Goal: Information Seeking & Learning: Learn about a topic

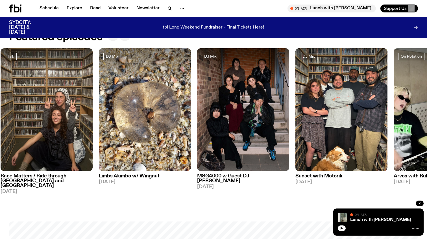
scroll to position [281, 0]
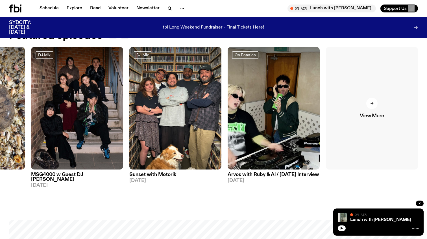
click at [371, 108] on div at bounding box center [371, 103] width 11 height 11
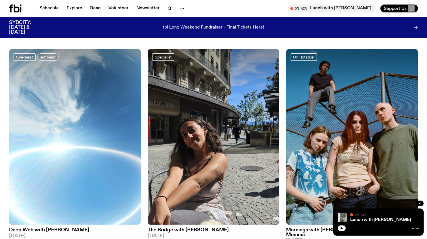
scroll to position [569, 0]
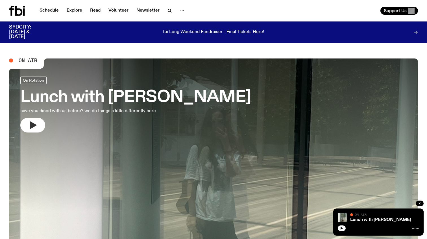
click at [29, 124] on icon "button" at bounding box center [32, 125] width 9 height 9
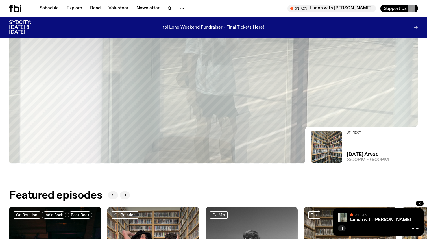
scroll to position [107, 0]
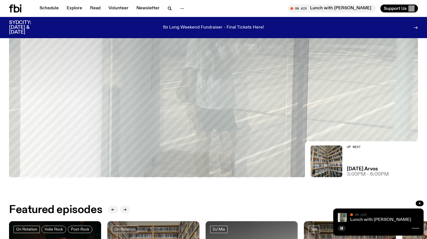
click at [374, 218] on link "Lunch with [PERSON_NAME]" at bounding box center [380, 219] width 61 height 5
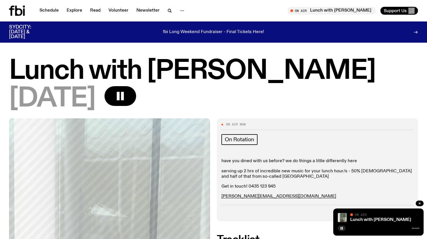
drag, startPoint x: 302, startPoint y: 3, endPoint x: 254, endPoint y: 101, distance: 109.0
click at [254, 101] on div "[DATE]" at bounding box center [213, 98] width 409 height 25
click at [248, 185] on p "Get in touch! 0435 123 945" at bounding box center [317, 186] width 192 height 5
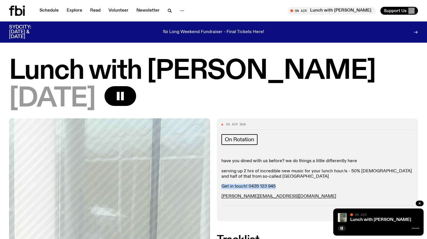
click at [248, 185] on p "Get in touch! 0435 123 945" at bounding box center [317, 186] width 192 height 5
click at [242, 167] on div "have you dined with us before? we do things a little differently here serving u…" at bounding box center [317, 178] width 192 height 41
click at [235, 163] on p "have you dined with us before? we do things a little differently here" at bounding box center [317, 160] width 192 height 5
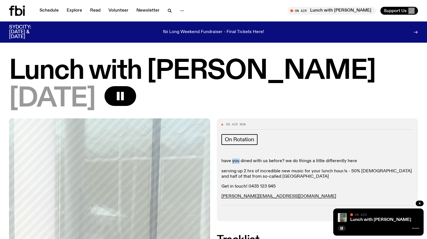
click at [235, 163] on p "have you dined with us before? we do things a little differently here" at bounding box center [317, 160] width 192 height 5
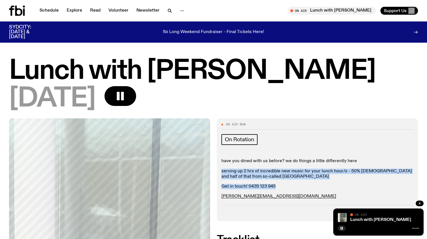
drag, startPoint x: 222, startPoint y: 171, endPoint x: 275, endPoint y: 189, distance: 56.2
click at [275, 189] on div "have you dined with us before? we do things a little differently here serving u…" at bounding box center [317, 178] width 192 height 41
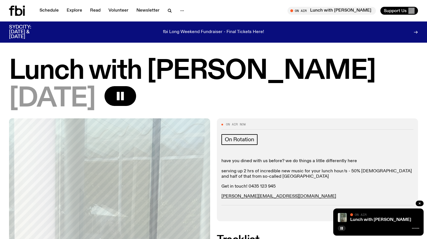
click at [277, 189] on div "have you dined with us before? we do things a little differently here serving u…" at bounding box center [317, 178] width 192 height 41
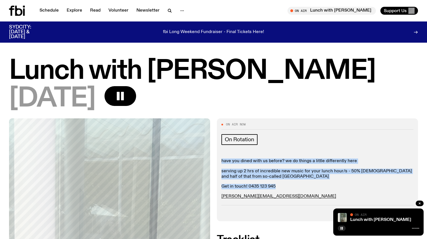
drag, startPoint x: 275, startPoint y: 186, endPoint x: 221, endPoint y: 160, distance: 59.6
click at [221, 160] on div "On Air Now On Rotation have you dined with us before? we do things a little dif…" at bounding box center [317, 169] width 201 height 103
click at [225, 175] on p "serving up 2 hrs of incredible new music for your lunch hour/s - 50% [DEMOGRAPH…" at bounding box center [317, 174] width 192 height 11
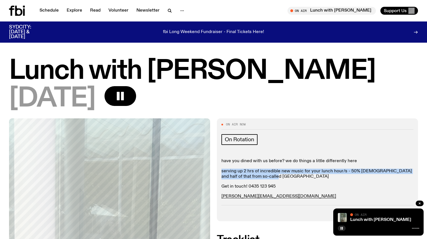
drag, startPoint x: 266, startPoint y: 176, endPoint x: 221, endPoint y: 171, distance: 45.5
click at [221, 171] on div "On Air Now On Rotation have you dined with us before? we do things a little dif…" at bounding box center [317, 169] width 201 height 103
drag, startPoint x: 222, startPoint y: 160, endPoint x: 266, endPoint y: 177, distance: 46.8
click at [266, 177] on div "have you dined with us before? we do things a little differently here serving u…" at bounding box center [317, 178] width 192 height 41
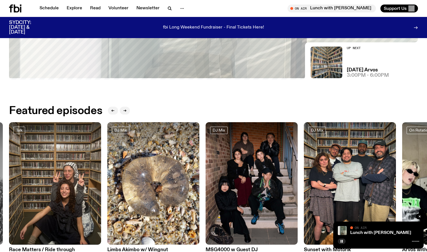
scroll to position [206, 0]
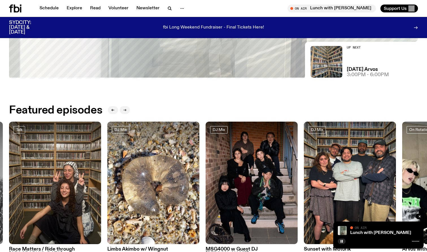
click at [129, 111] on button "button" at bounding box center [125, 110] width 10 height 8
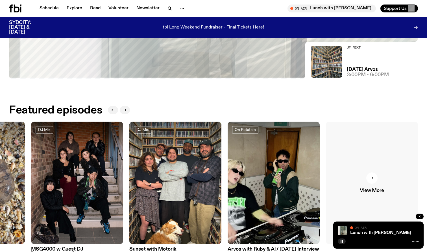
click at [388, 189] on link "View More" at bounding box center [372, 183] width 92 height 123
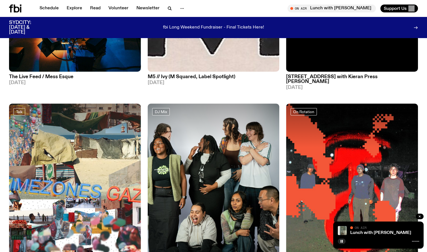
scroll to position [1456, 0]
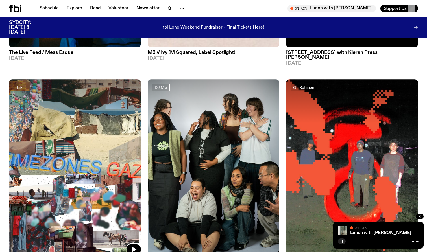
click at [94, 169] on img at bounding box center [75, 167] width 132 height 176
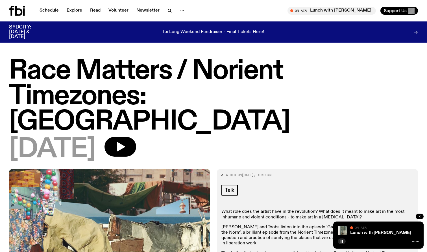
click at [418, 216] on icon "button" at bounding box center [419, 216] width 3 height 3
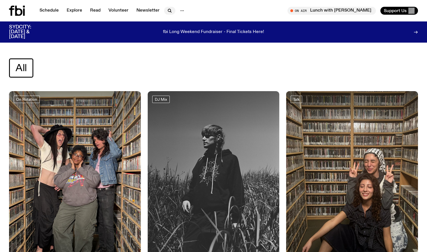
click at [167, 10] on icon "button" at bounding box center [169, 10] width 7 height 7
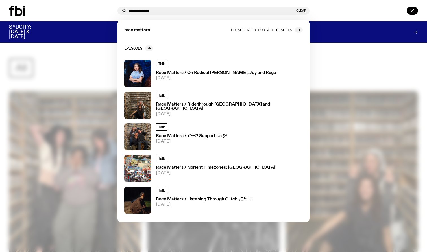
type input "**********"
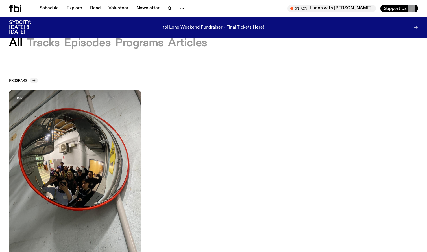
scroll to position [167, 0]
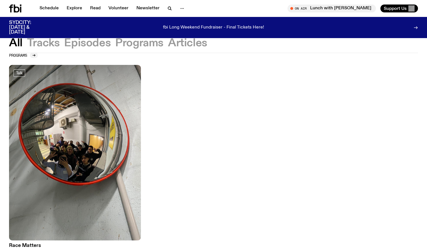
click at [93, 177] on img at bounding box center [75, 153] width 132 height 176
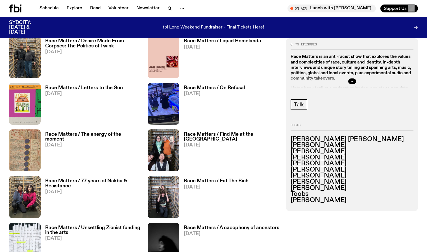
scroll to position [583, 0]
click at [31, 157] on img at bounding box center [25, 150] width 32 height 42
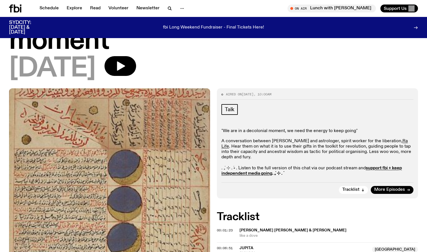
scroll to position [62, 0]
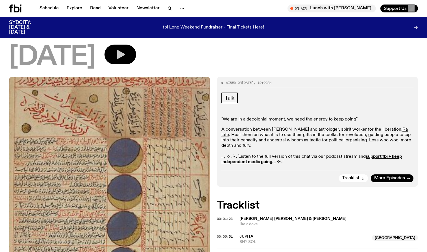
click at [136, 60] on button "button" at bounding box center [120, 55] width 32 height 20
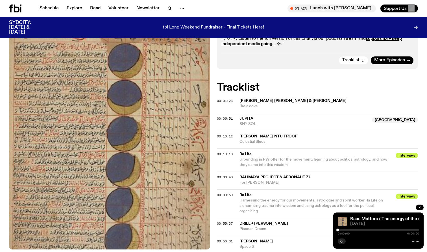
scroll to position [187, 0]
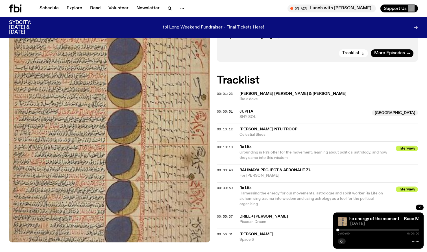
click at [421, 207] on button "button" at bounding box center [420, 208] width 8 height 6
